Goal: Information Seeking & Learning: Check status

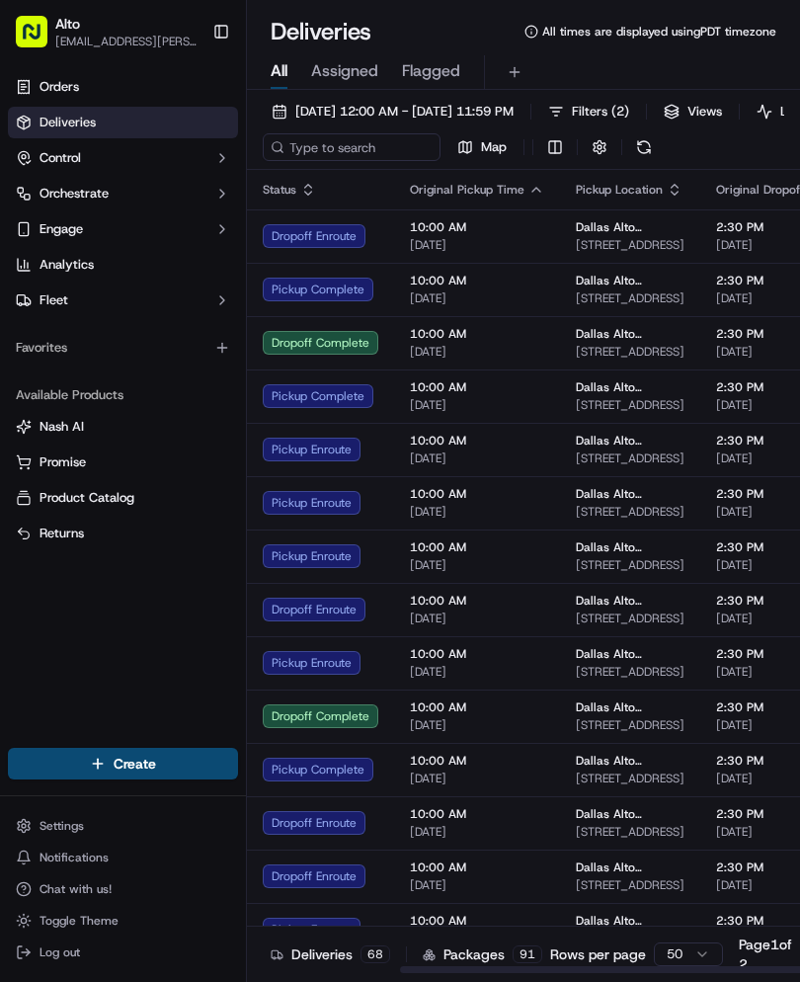
scroll to position [9, 251]
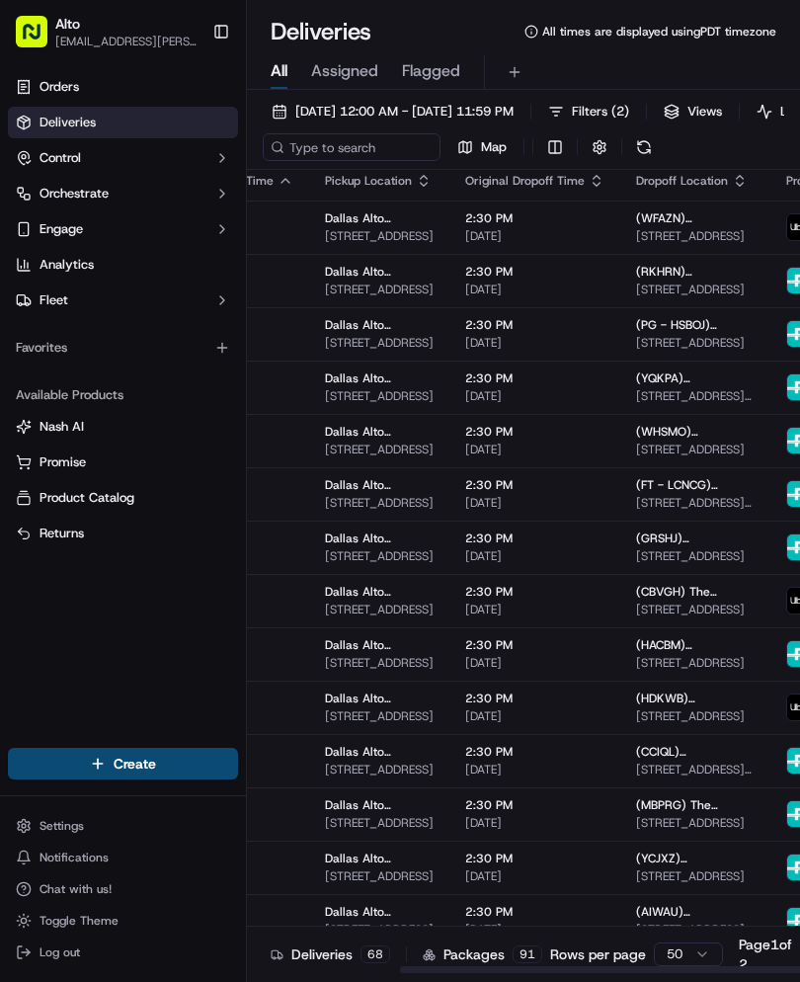
click at [215, 27] on button "Toggle Sidebar" at bounding box center [222, 32] width 34 height 34
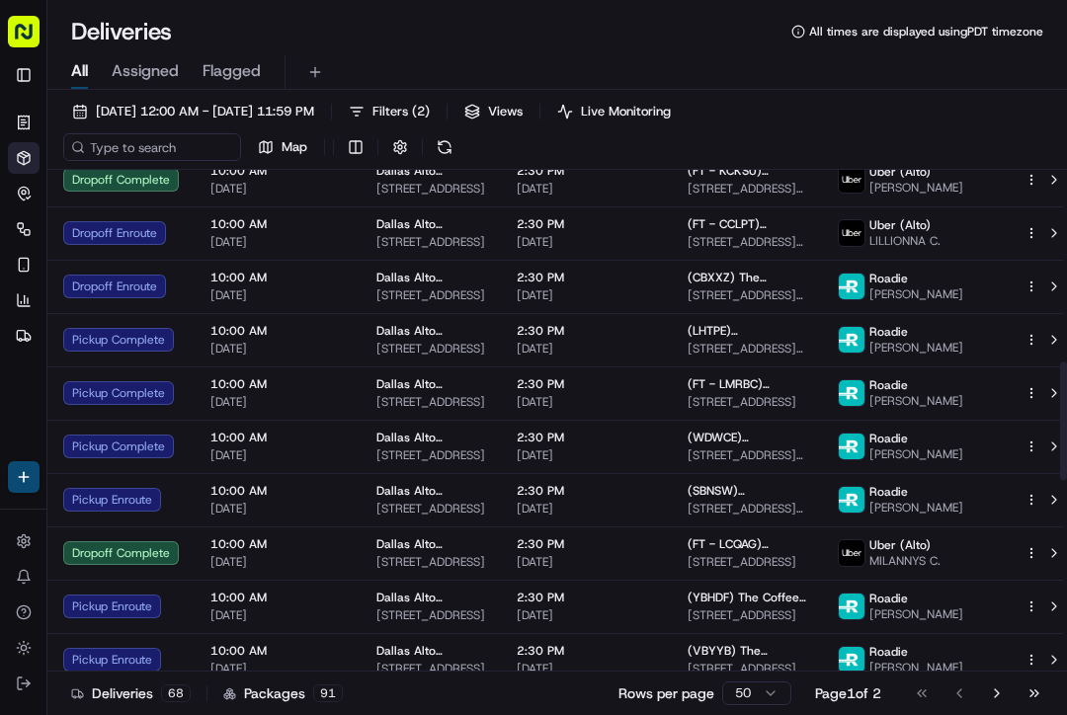
scroll to position [882, 0]
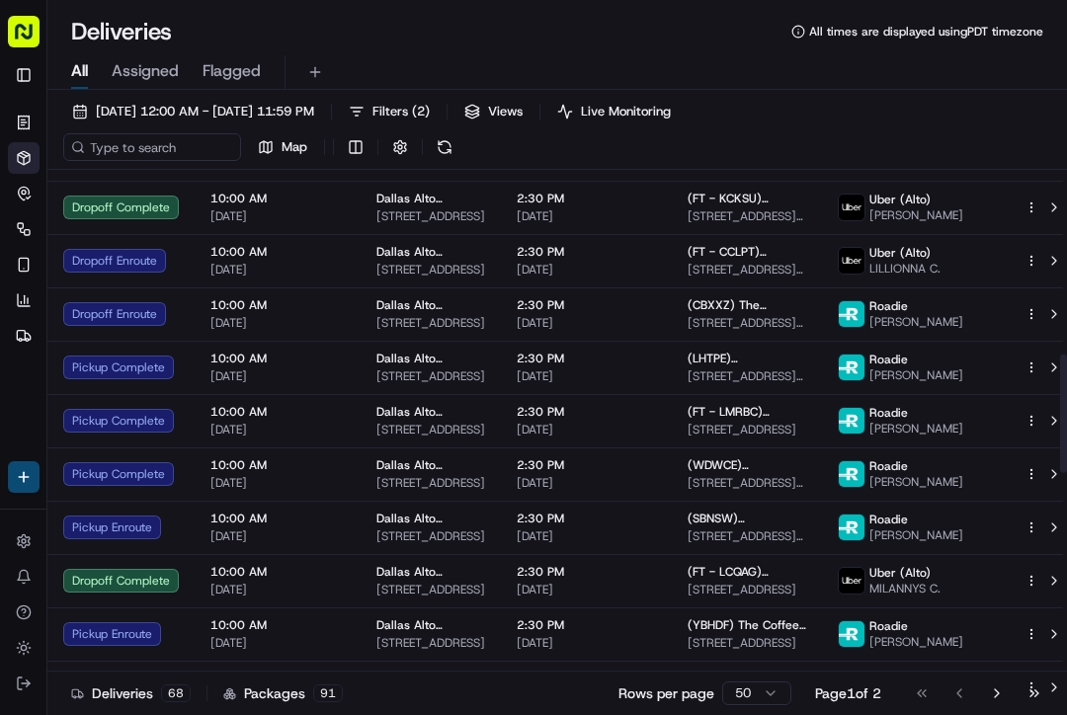
click at [314, 114] on span "[DATE] 12:00 AM - [DATE] 11:59 PM" at bounding box center [205, 112] width 218 height 18
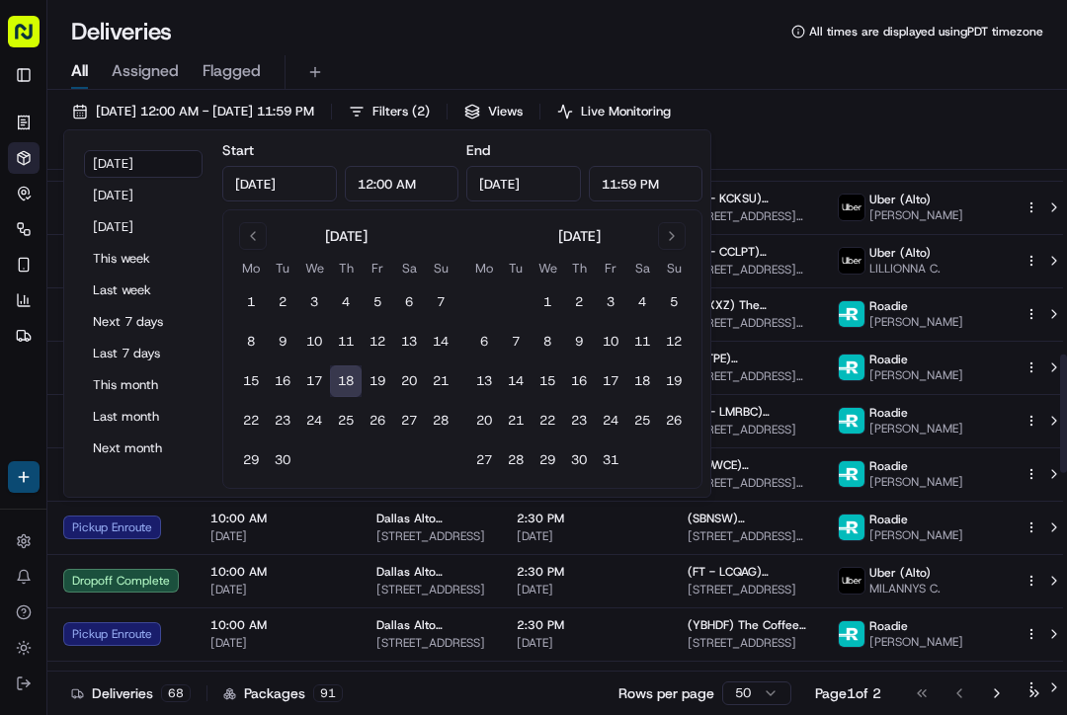
click at [514, 35] on div "Deliveries All times are displayed using PDT timezone" at bounding box center [557, 32] width 1020 height 32
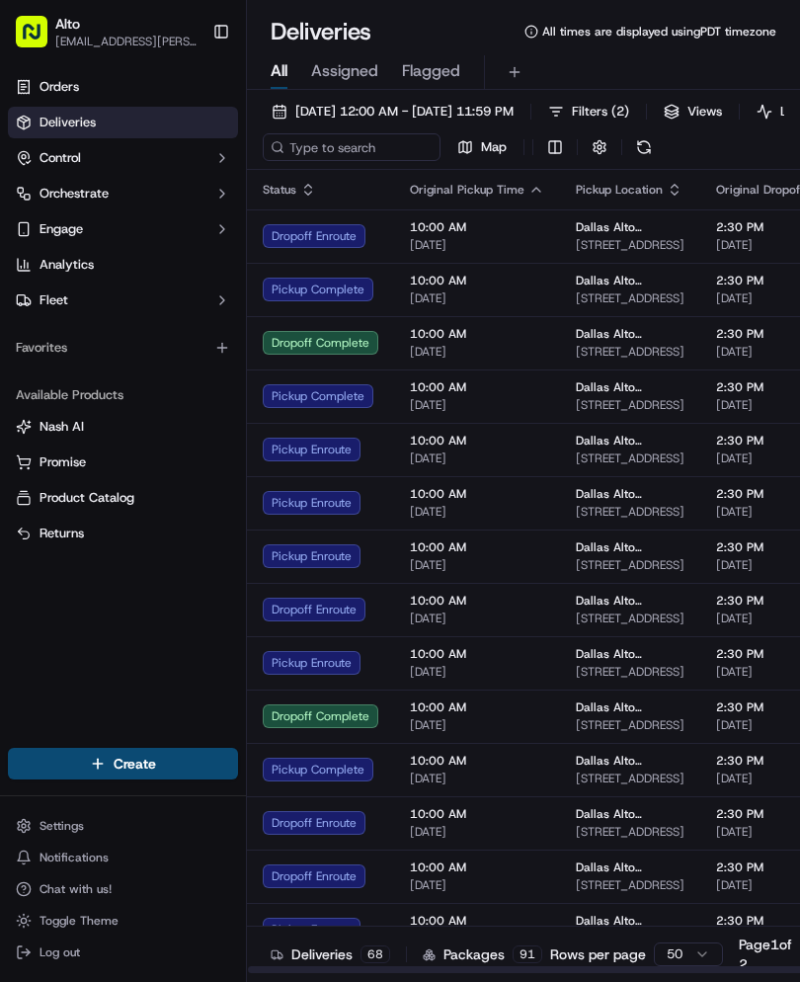
click at [216, 37] on button "Toggle Sidebar" at bounding box center [222, 32] width 34 height 34
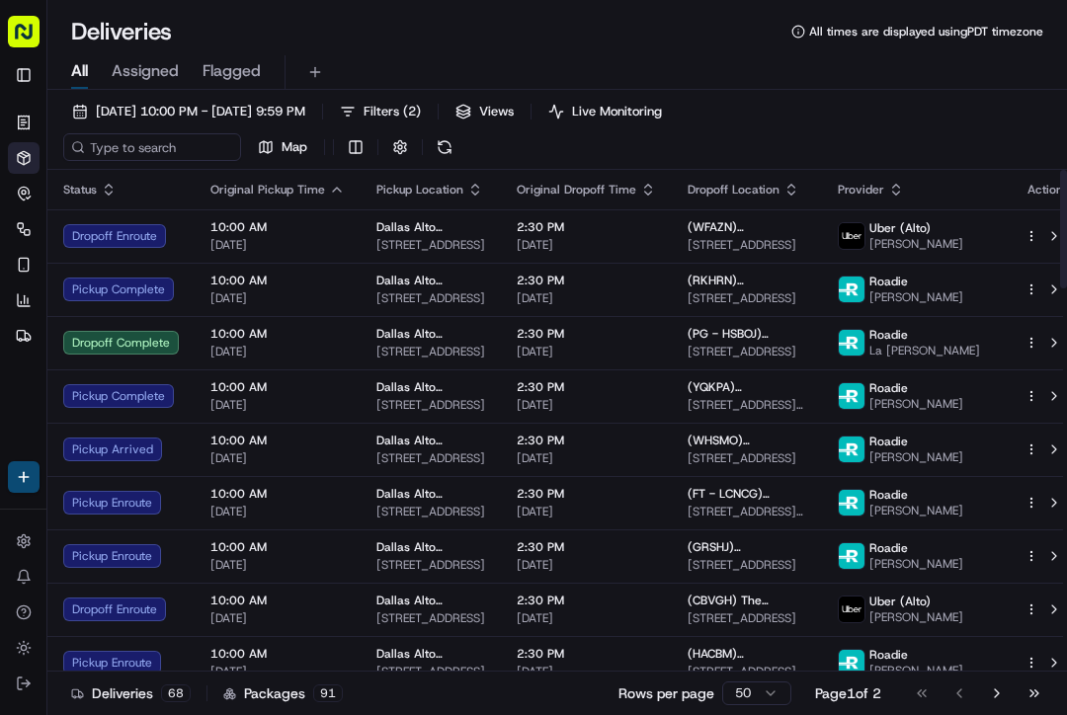
click at [753, 232] on span "(WFAZN) Lance Porter" at bounding box center [747, 227] width 119 height 16
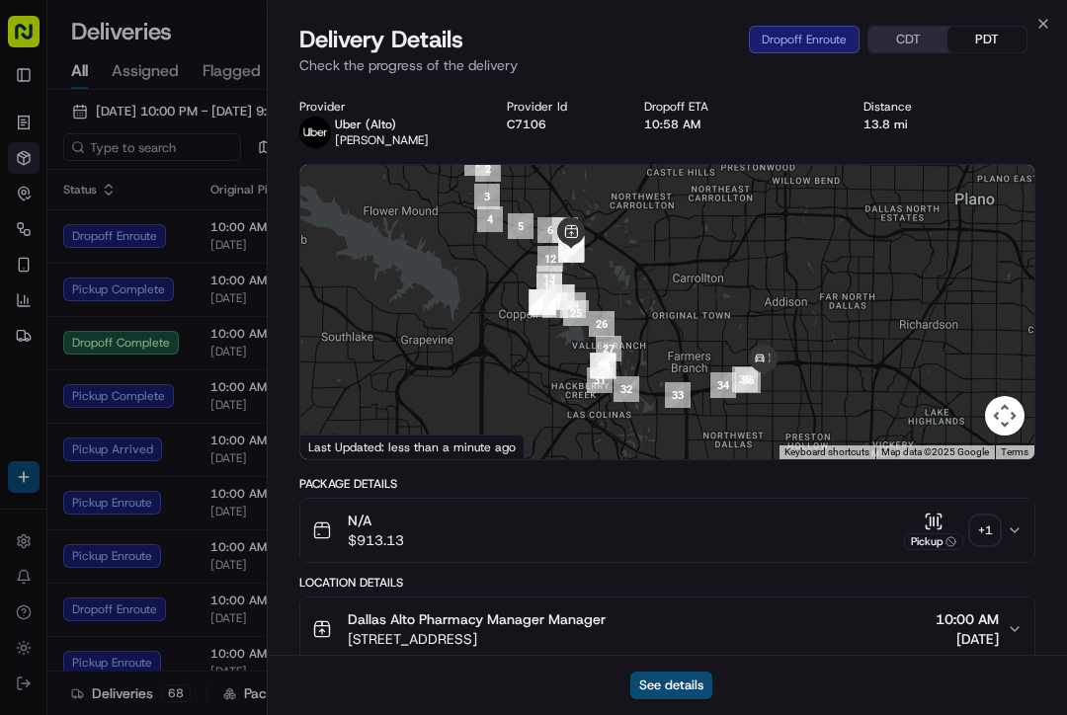
click at [799, 16] on div "Close Delivery Details Dropoff Enroute CDT PDT Check the progress of the delive…" at bounding box center [667, 357] width 800 height 715
click at [799, 20] on div "Close Delivery Details Dropoff Enroute CDT PDT Check the progress of the delive…" at bounding box center [667, 357] width 800 height 715
click at [799, 16] on icon "button" at bounding box center [1044, 24] width 16 height 16
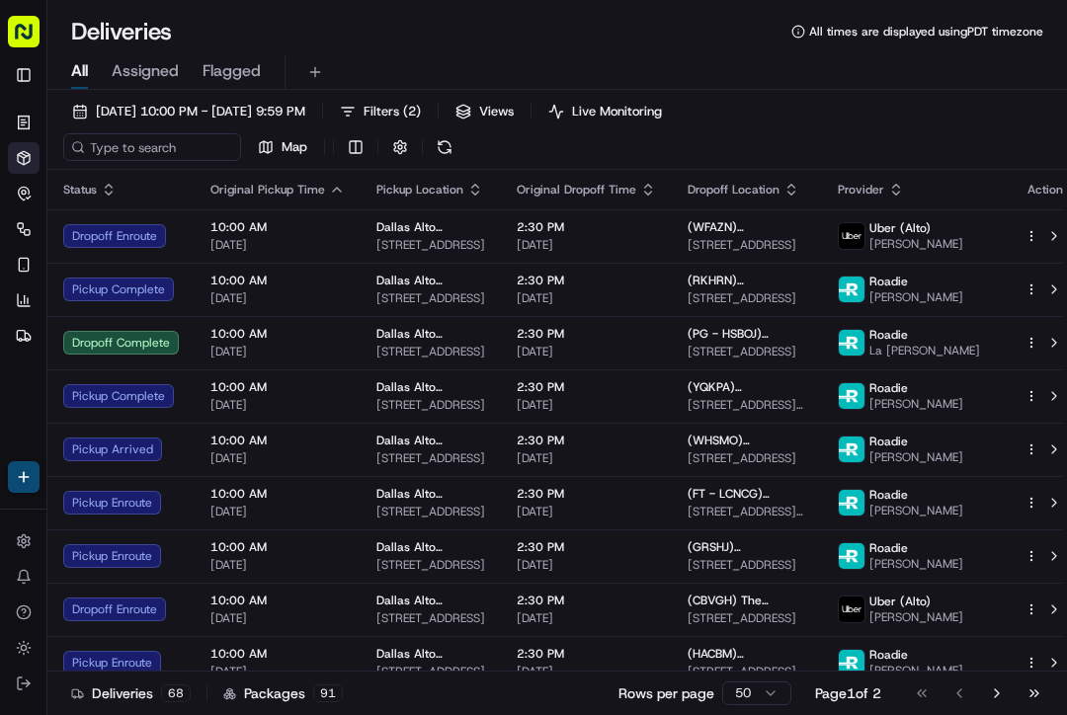
click at [799, 18] on div "Deliveries All times are displayed using PDT timezone" at bounding box center [557, 32] width 1020 height 32
click at [29, 23] on rect "button" at bounding box center [24, 32] width 32 height 32
click at [26, 70] on button "Toggle Sidebar" at bounding box center [24, 75] width 32 height 32
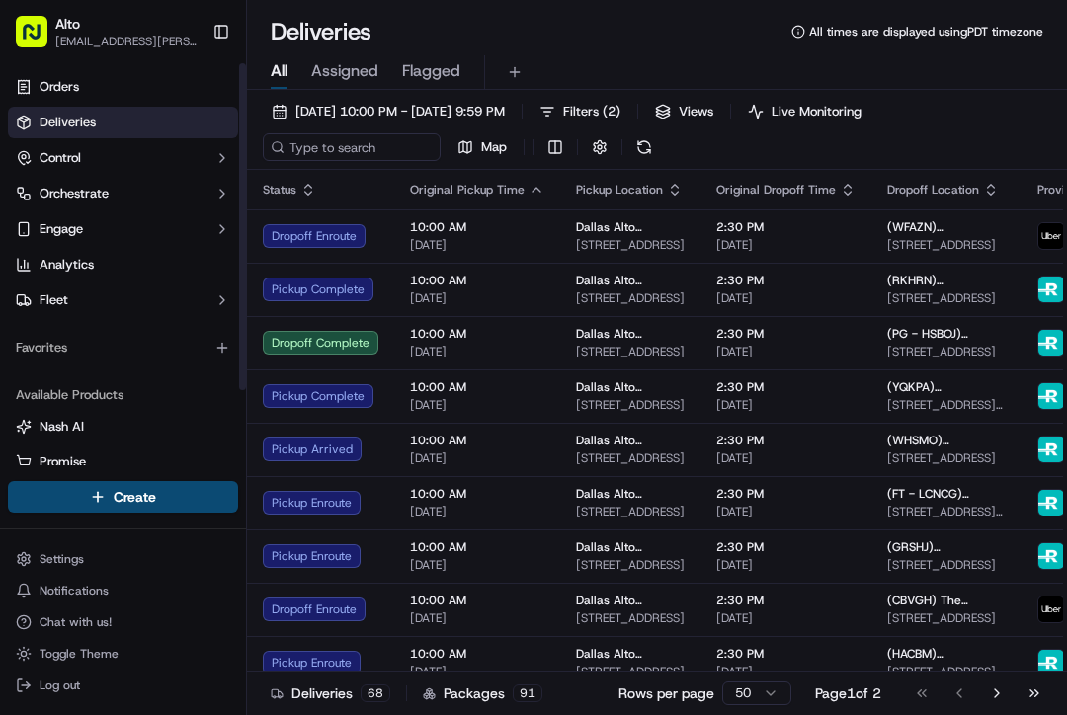
click at [185, 114] on link "Deliveries" at bounding box center [123, 123] width 230 height 32
click at [225, 16] on button "Toggle Sidebar" at bounding box center [222, 32] width 34 height 34
